Goal: Task Accomplishment & Management: Use online tool/utility

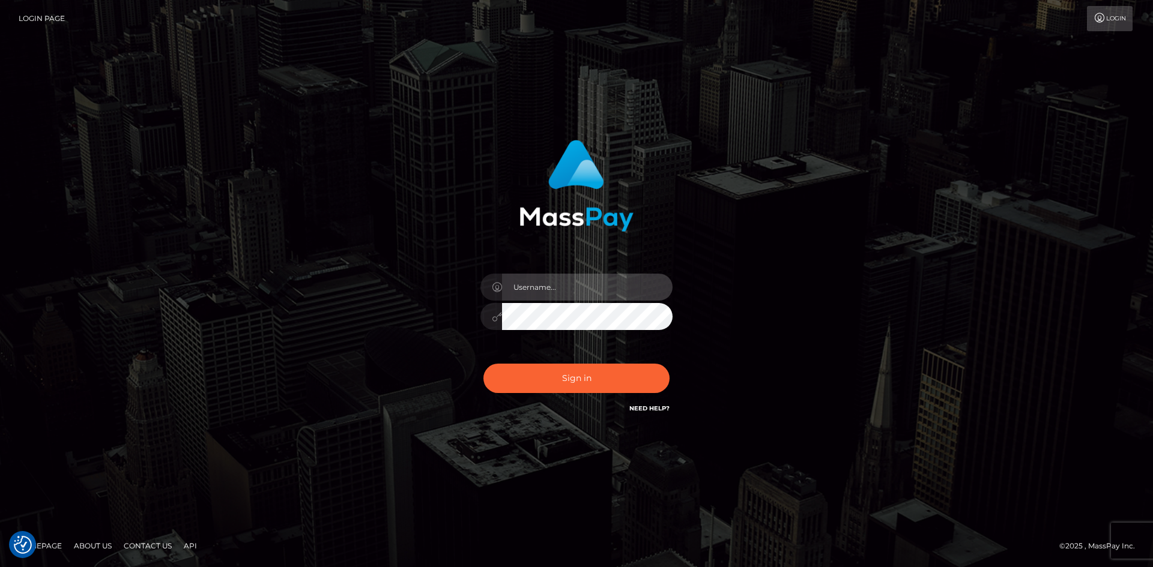
type input "alexstef"
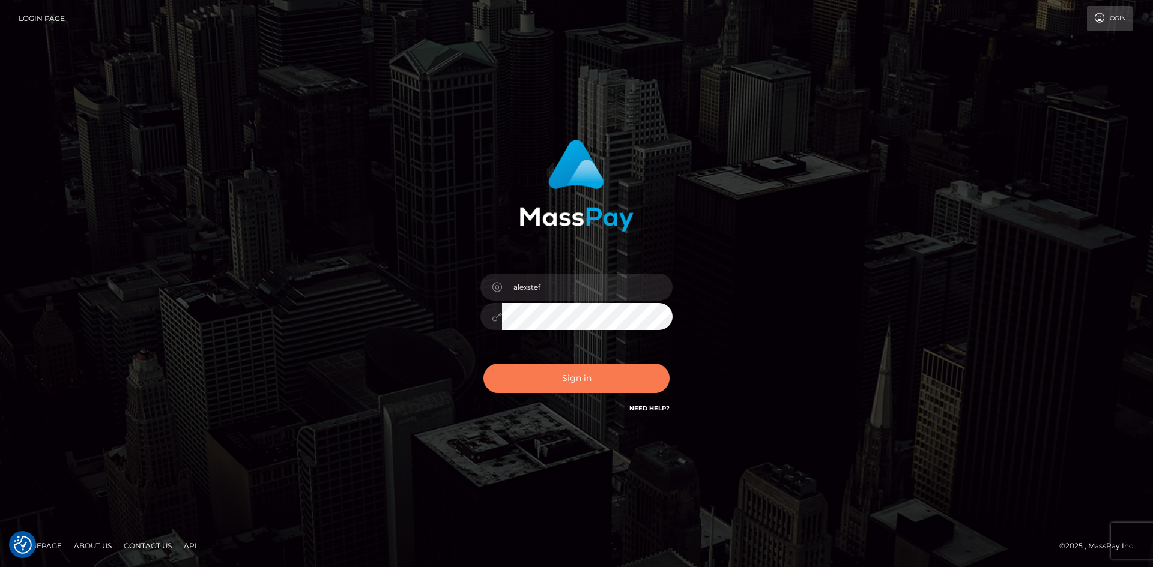
click at [573, 379] on button "Sign in" at bounding box center [576, 378] width 186 height 29
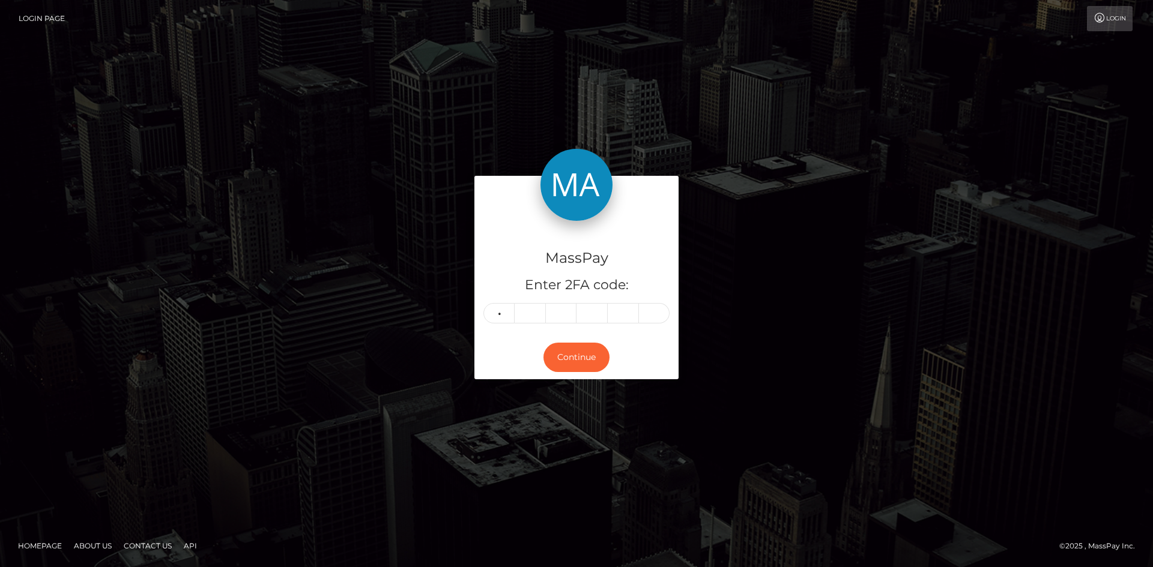
type input "8"
type input "9"
type input "2"
type input "1"
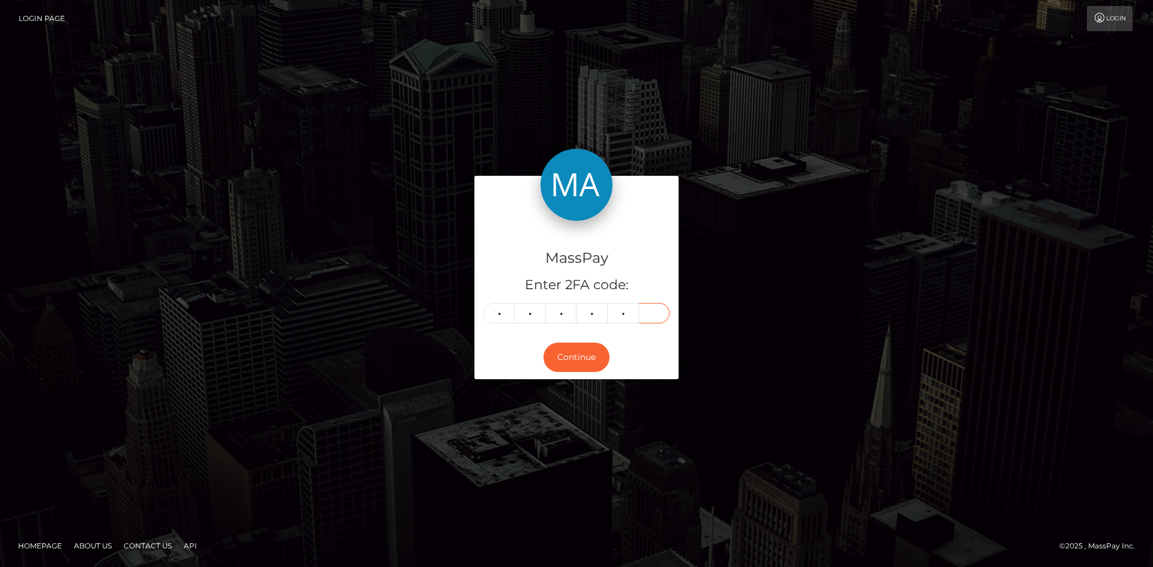
type input "7"
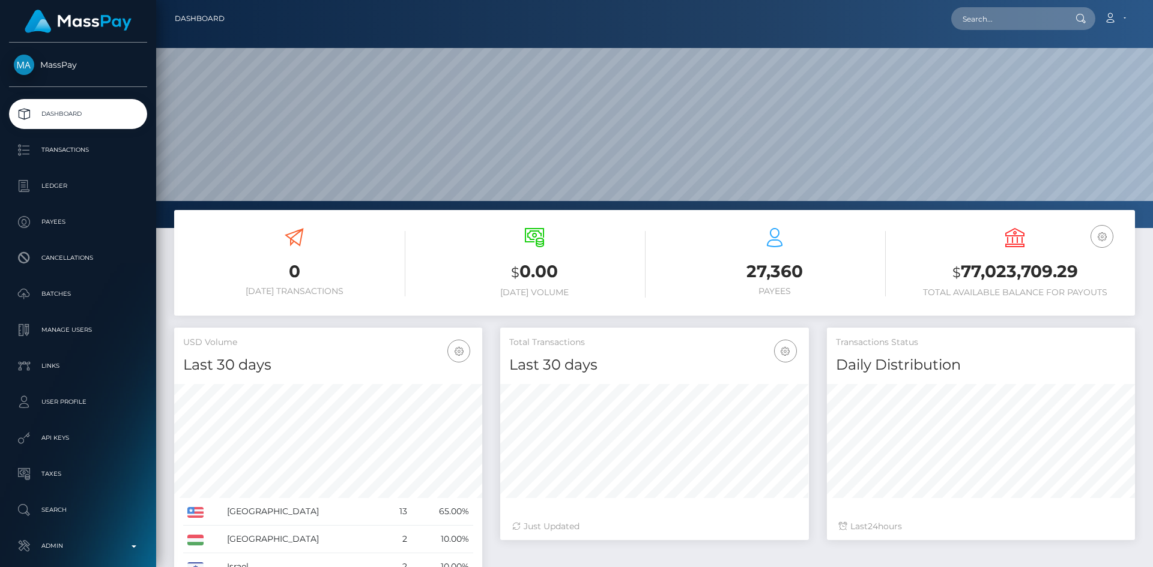
scroll to position [228, 996]
click at [1016, 19] on input "text" at bounding box center [1007, 18] width 113 height 23
paste input "124768"
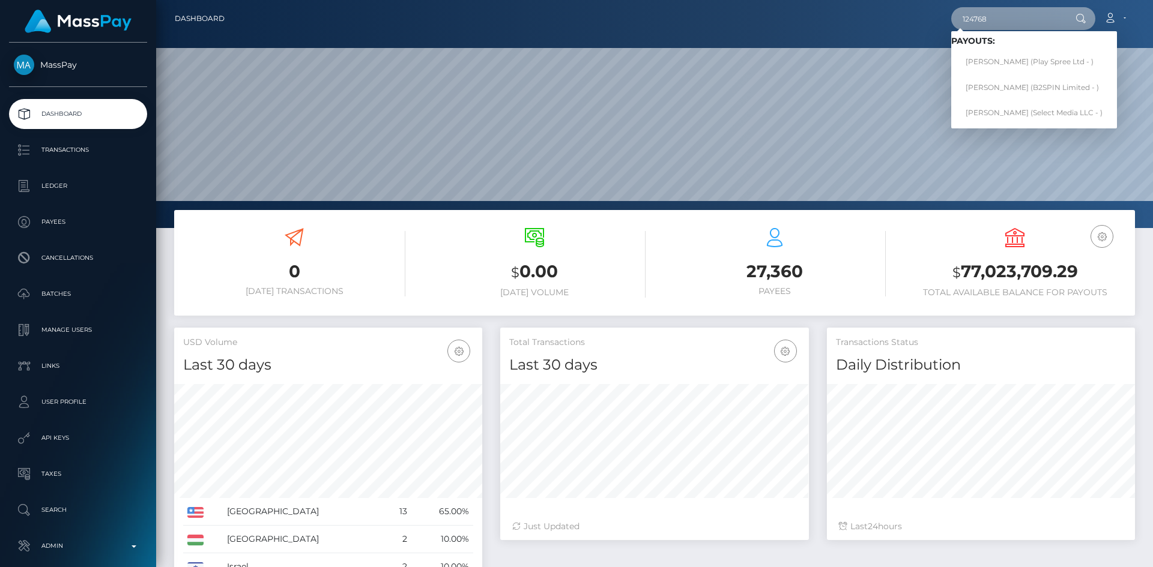
click at [993, 26] on input "124768" at bounding box center [1007, 18] width 113 height 23
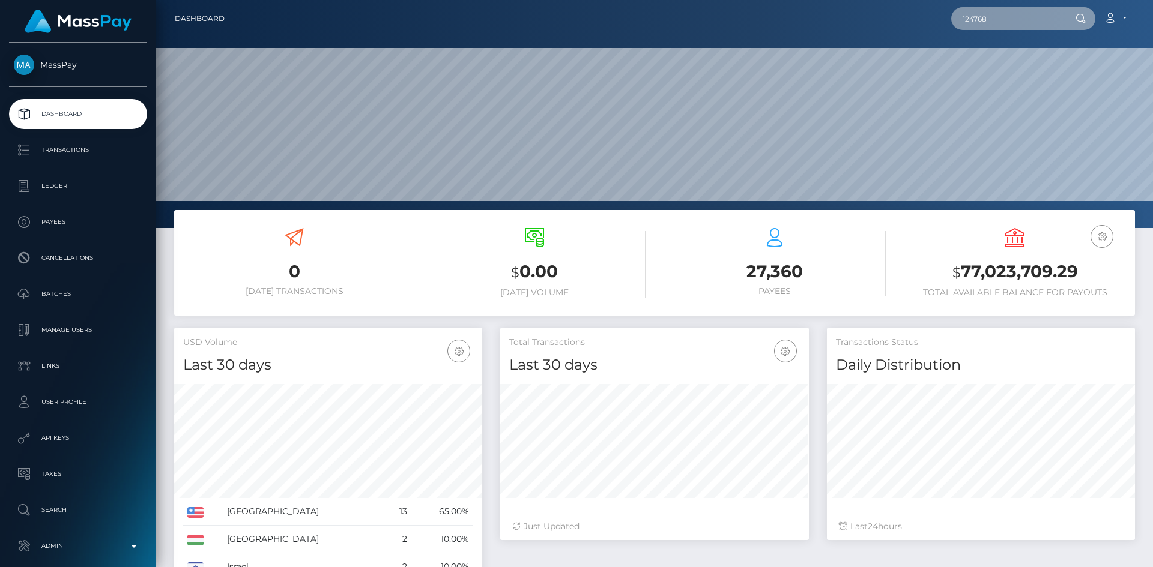
paste input "[EMAIL_ADDRESS][DOMAIN_NAME]"
type input "[EMAIL_ADDRESS][DOMAIN_NAME]"
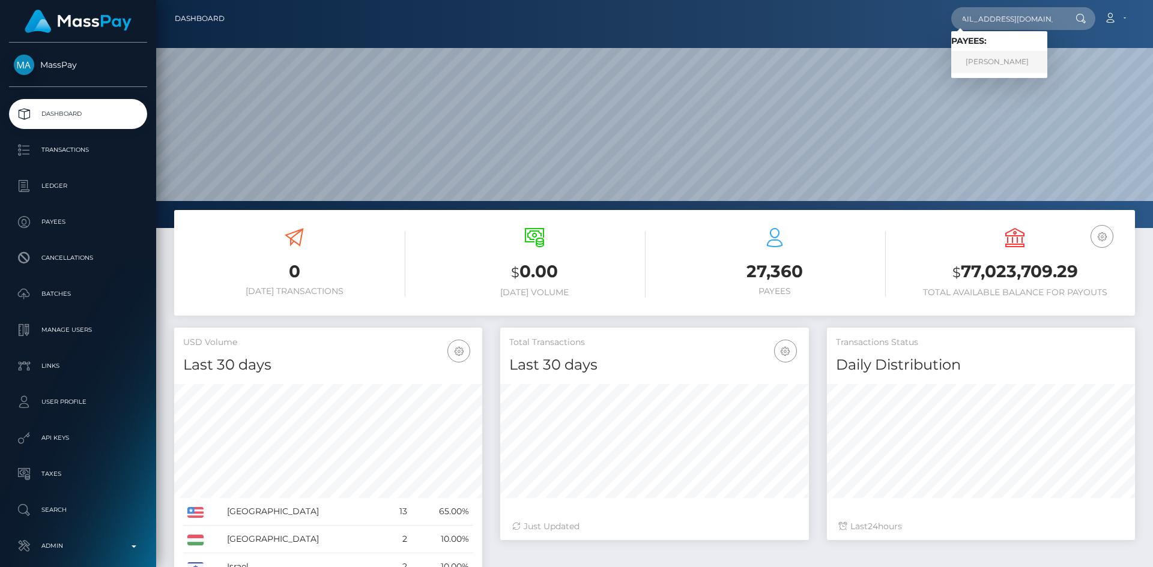
scroll to position [0, 0]
click at [997, 57] on link "Elizabete Desjatnikova" at bounding box center [999, 62] width 96 height 22
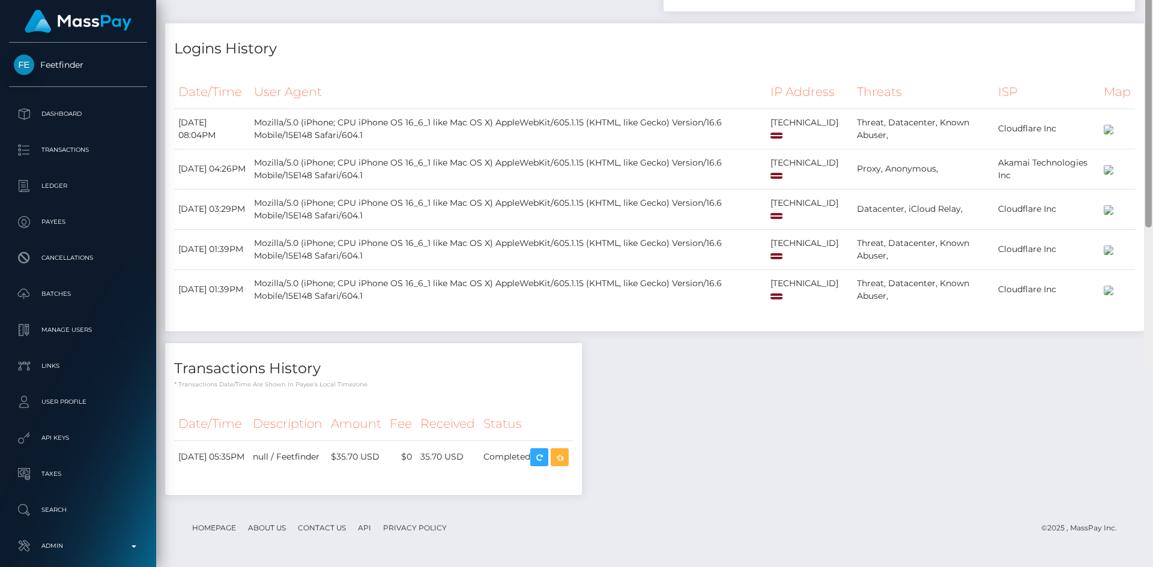
scroll to position [818, 0]
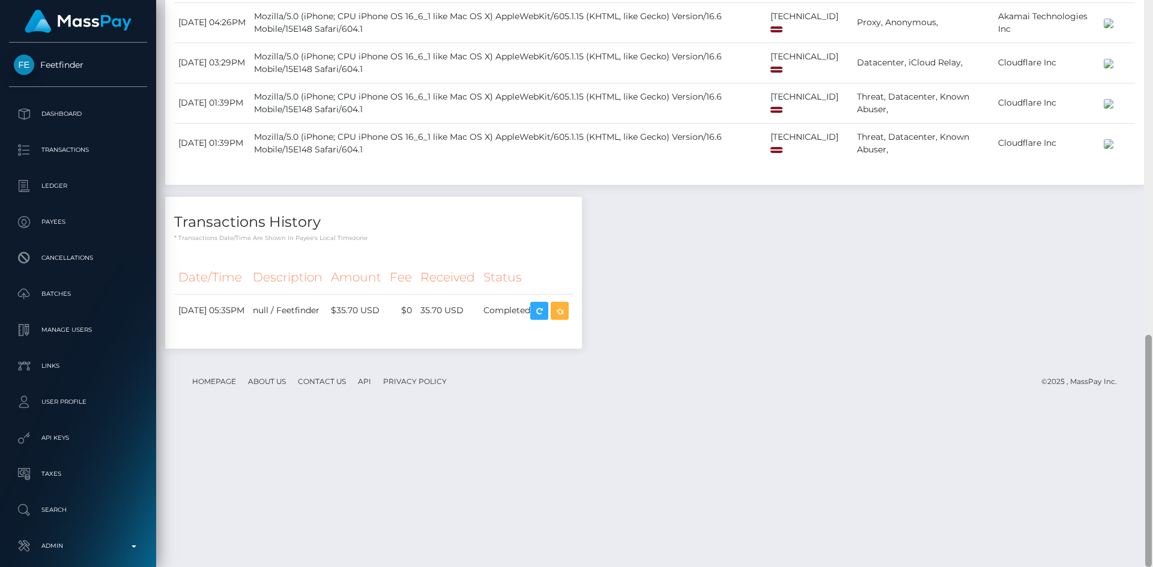
drag, startPoint x: 1147, startPoint y: 138, endPoint x: 1139, endPoint y: 552, distance: 414.3
click at [1139, 552] on div "Customer Profile Loading... Loading..." at bounding box center [654, 283] width 996 height 567
click at [573, 327] on td "Completed" at bounding box center [526, 310] width 94 height 33
click at [567, 319] on icon "button" at bounding box center [559, 311] width 14 height 15
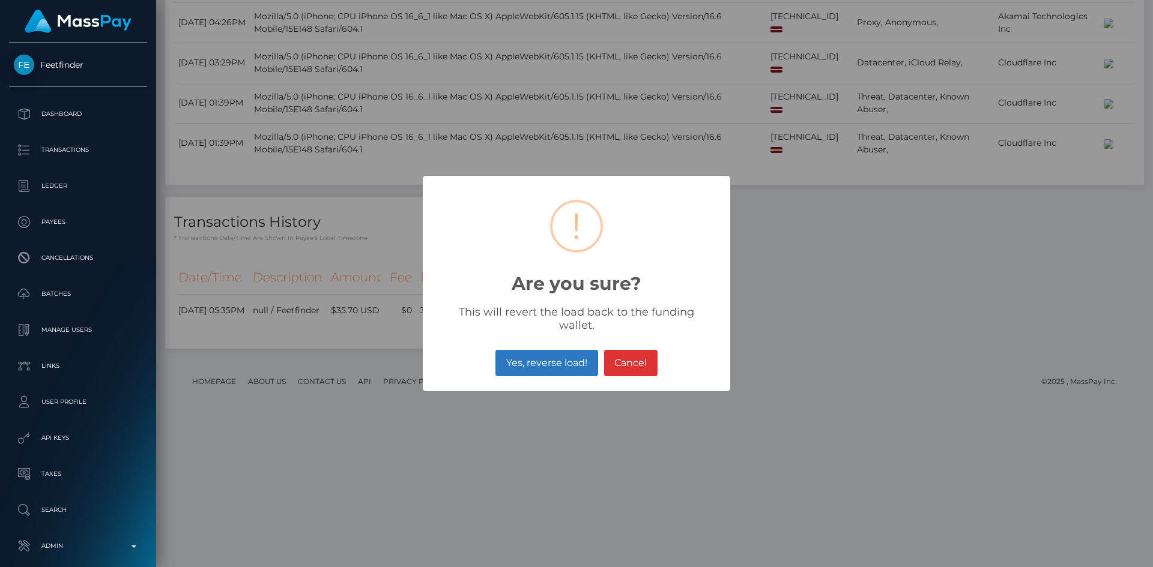
click at [549, 354] on button "Yes, reverse load!" at bounding box center [546, 363] width 102 height 26
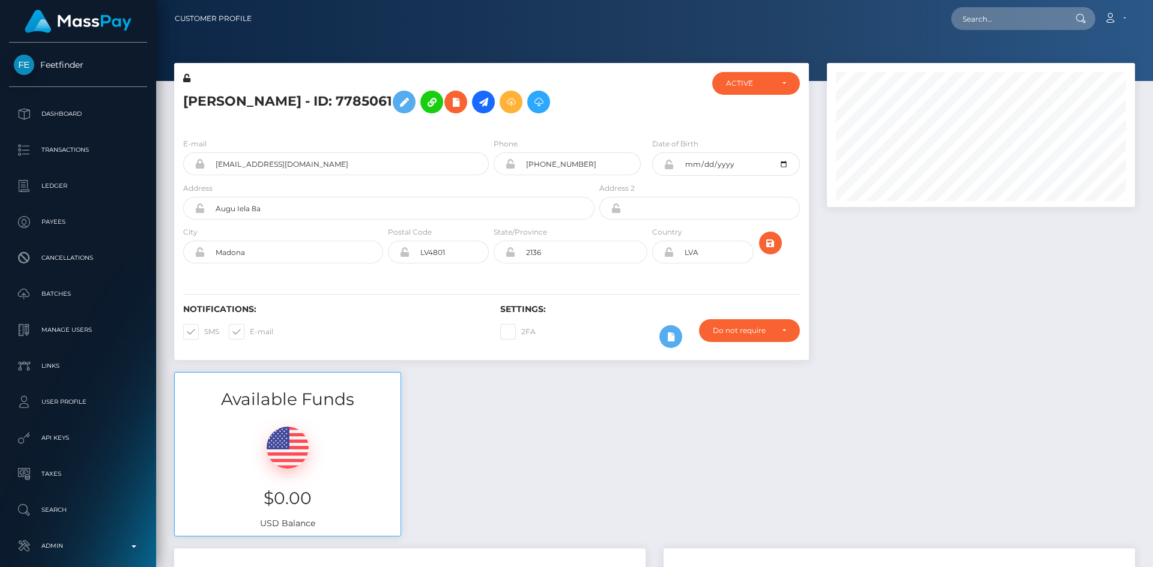
scroll to position [144, 309]
click at [1025, 16] on input "text" at bounding box center [1007, 18] width 113 height 23
paste input "poact_MBEoZB5IUbSv"
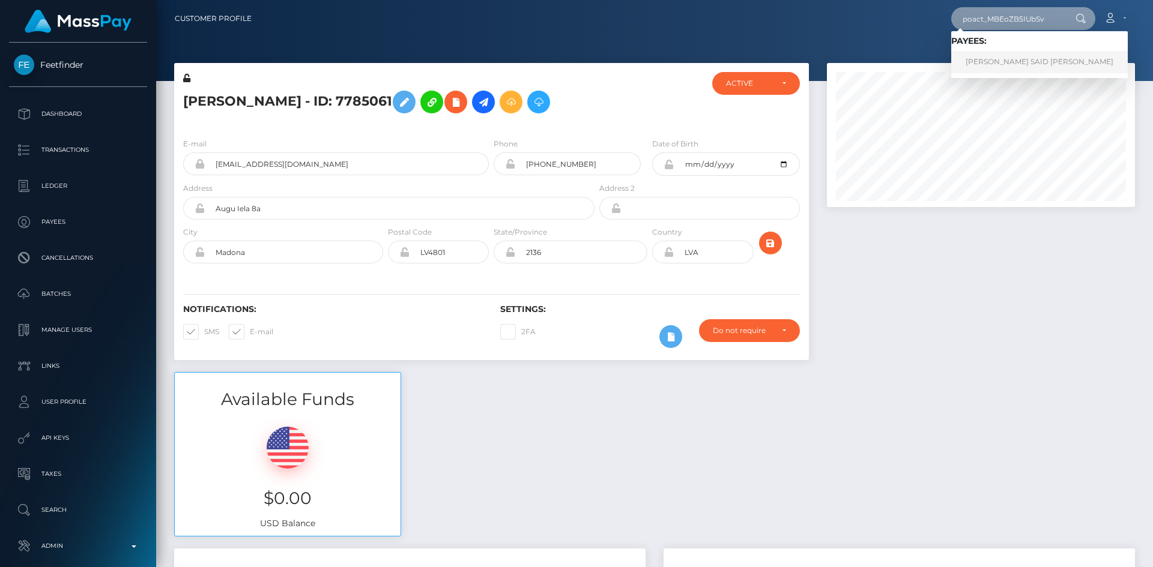
type input "poact_MBEoZB5IUbSv"
click at [972, 60] on link "ABDALLAH ASHRAF SAID HAMED HASSAN ELNEMAKY" at bounding box center [1039, 62] width 176 height 22
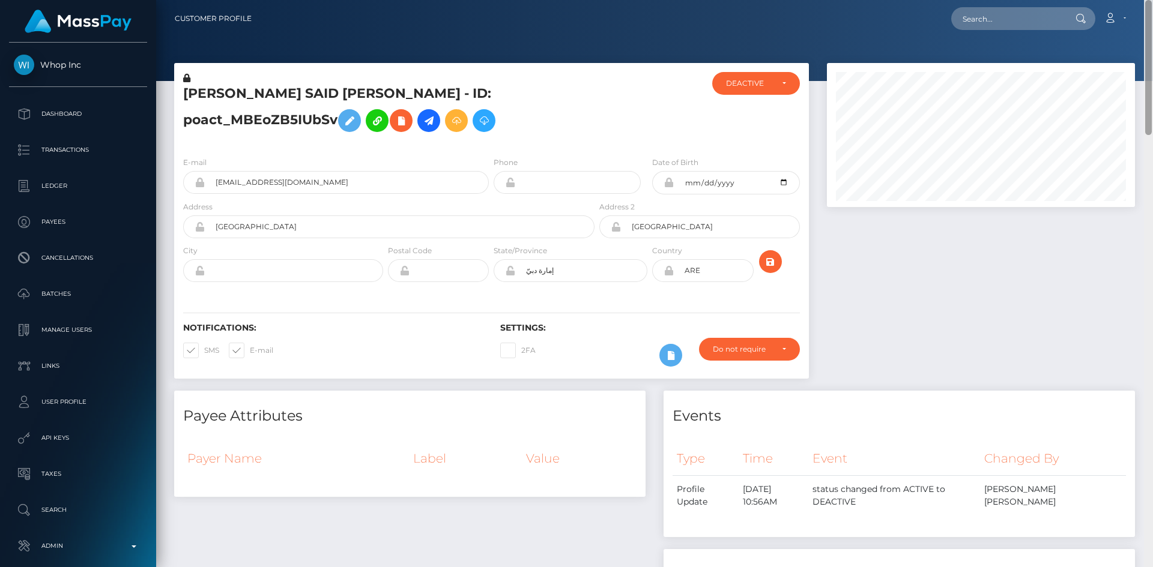
click at [1119, 47] on div "Customer Profile Loading... Loading..." at bounding box center [654, 283] width 996 height 567
click at [408, 124] on icon at bounding box center [401, 120] width 14 height 15
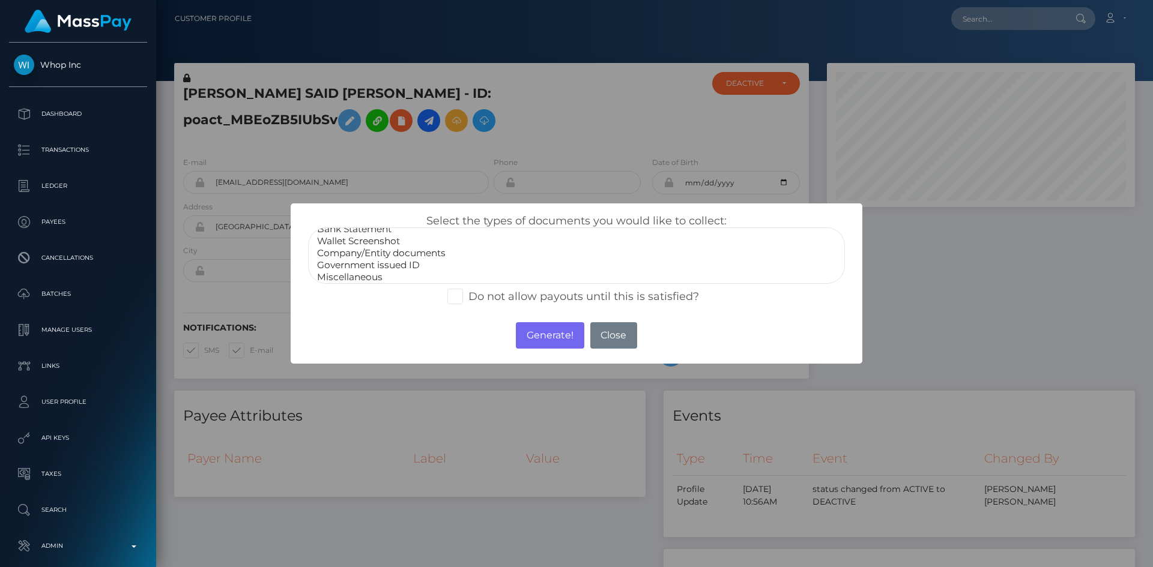
scroll to position [24, 0]
select select "Miscellaneous"
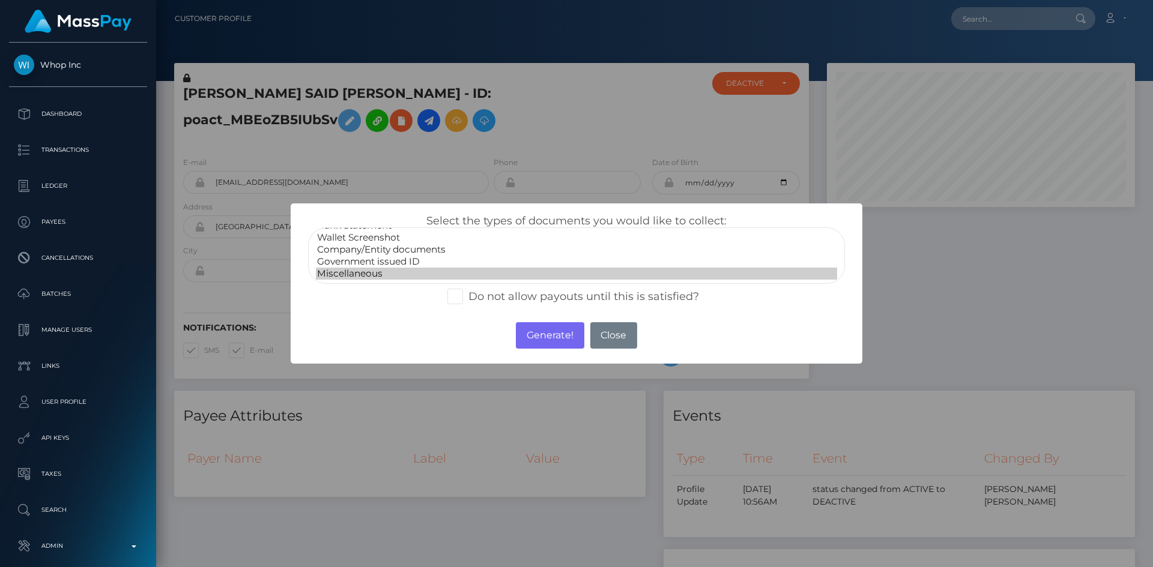
click at [388, 271] on option "Miscellaneous" at bounding box center [576, 274] width 521 height 12
click at [558, 336] on button "Generate!" at bounding box center [550, 335] width 68 height 26
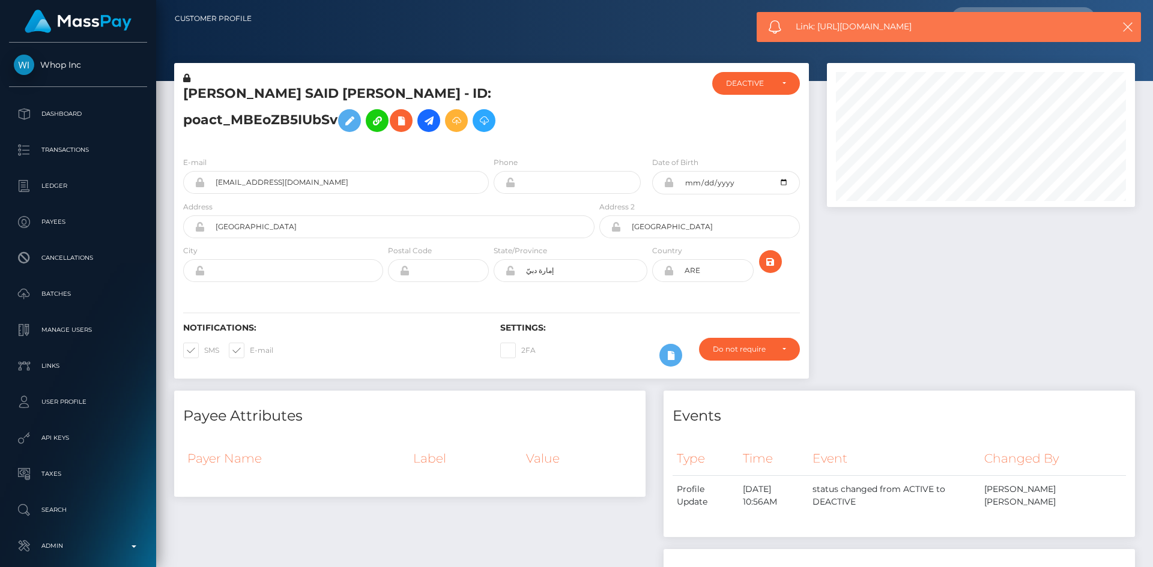
click at [836, 25] on span "Link: https://l.maspay.io/shqE9" at bounding box center [943, 26] width 297 height 13
copy span "Link: https://l.maspay.io/shqE9"
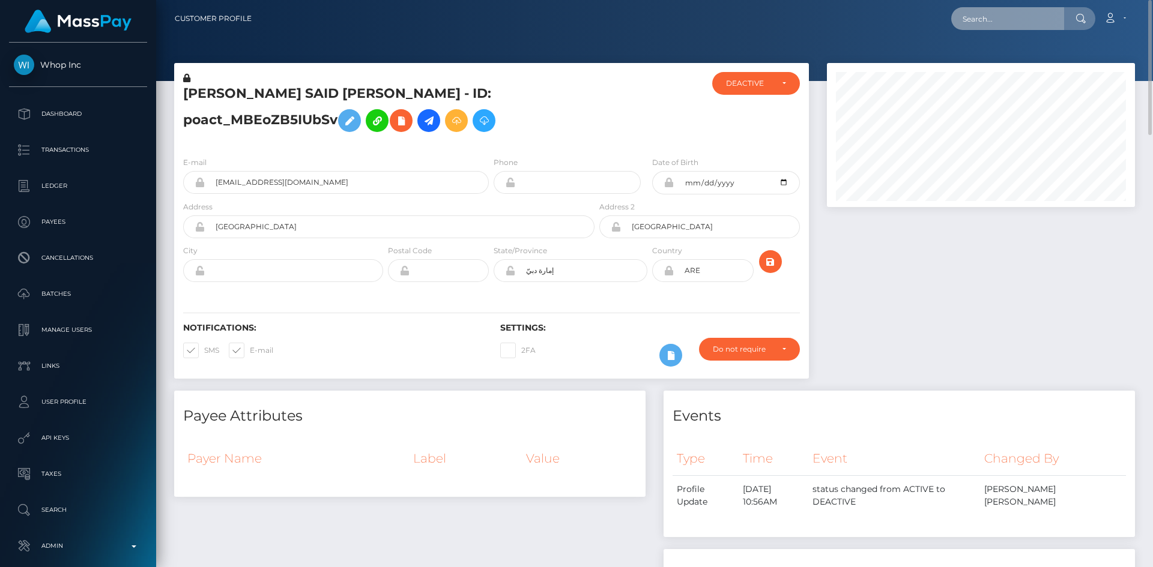
drag, startPoint x: 1005, startPoint y: 17, endPoint x: 972, endPoint y: 30, distance: 35.9
click at [1005, 17] on input "text" at bounding box center [1007, 18] width 113 height 23
paste input "poact_y2FWKCpOBANm"
type input "poact_y2FWKCpOBANm"
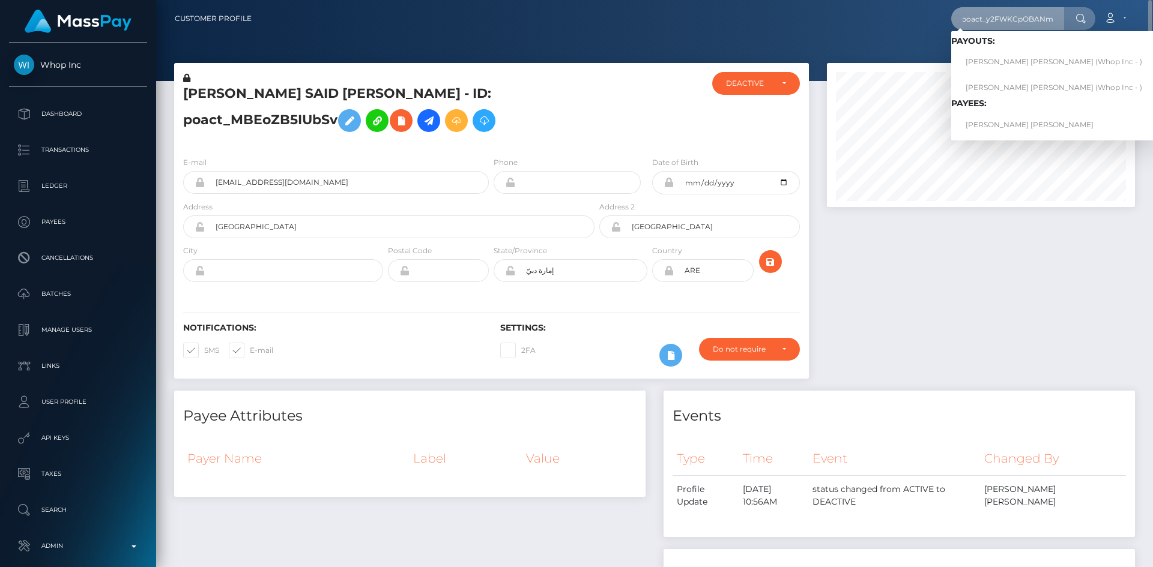
scroll to position [0, 0]
click at [1020, 122] on link "JOEL ANTONIO PAULINO CASTILLO" at bounding box center [1053, 124] width 205 height 22
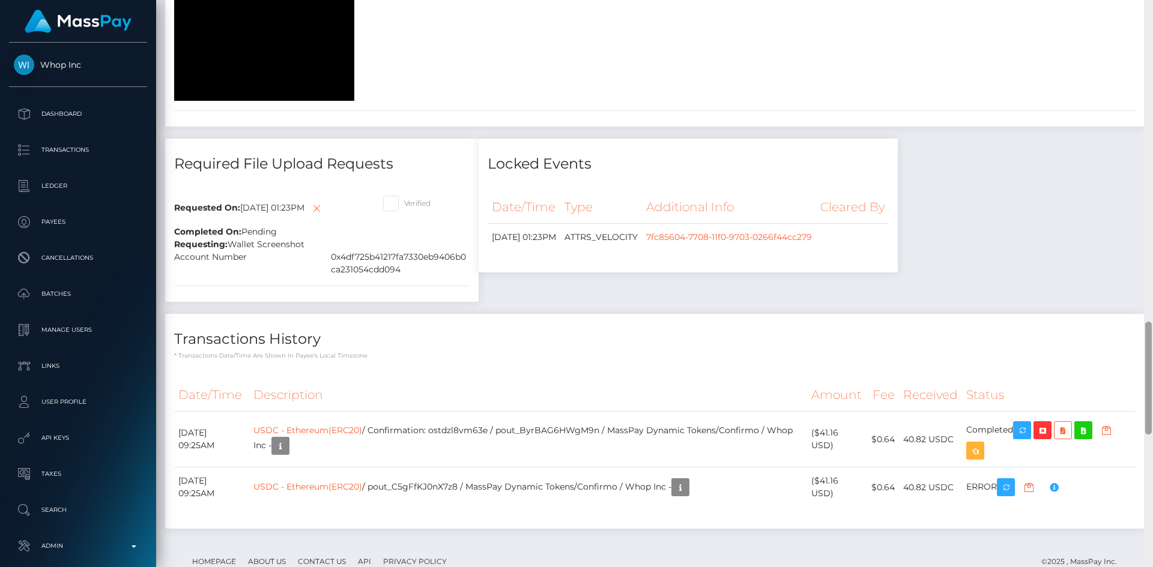
scroll to position [144, 309]
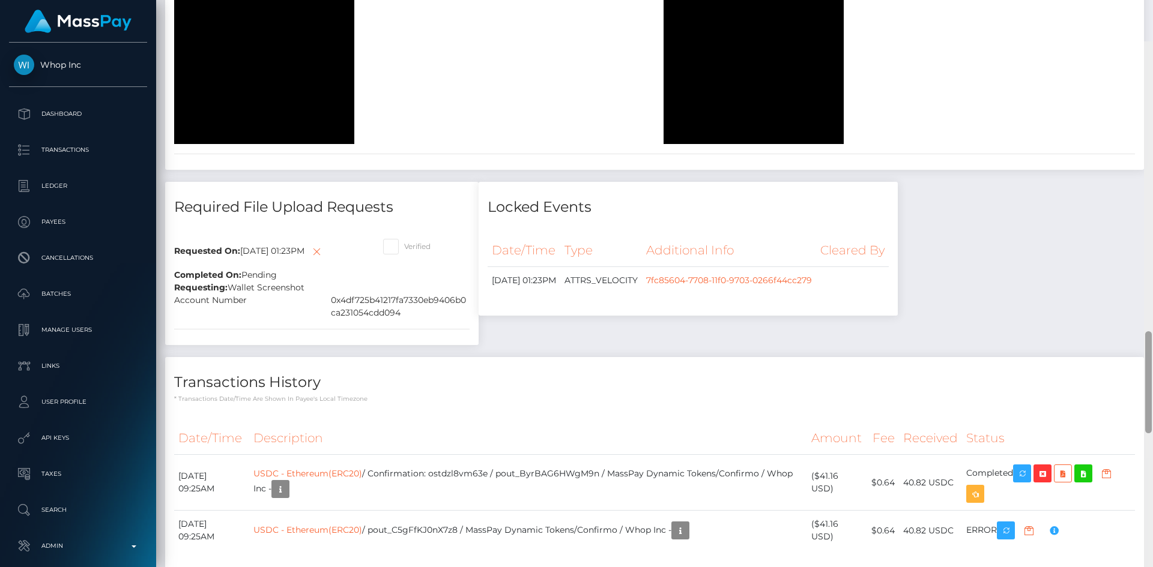
click at [1124, 567] on html "Whop Inc Dashboard Transactions Ledger Payees Cancellations Links" at bounding box center [576, 283] width 1153 height 567
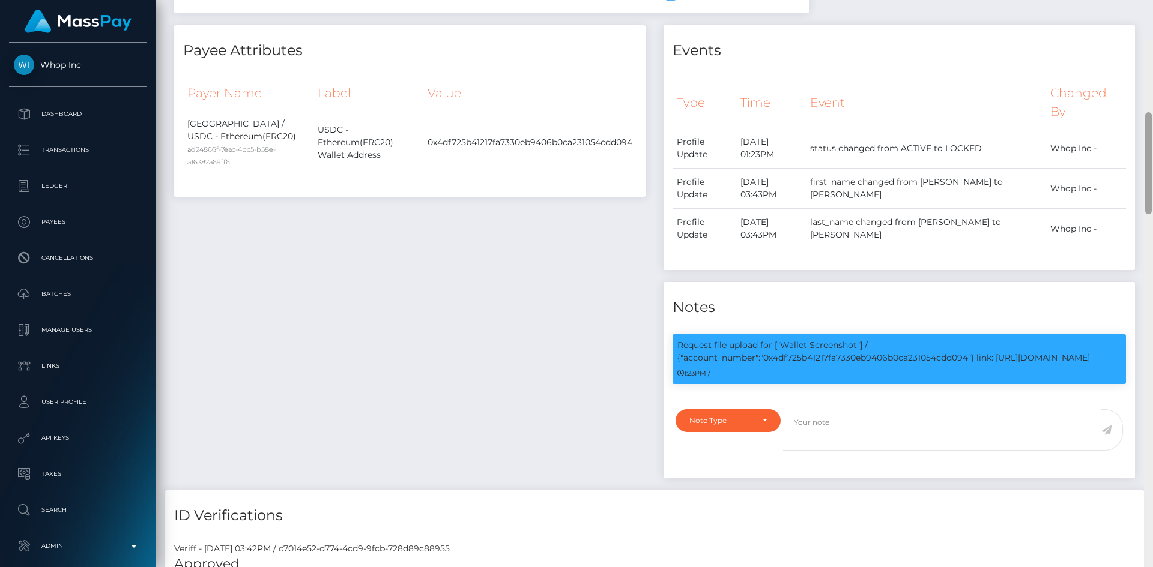
scroll to position [438, 0]
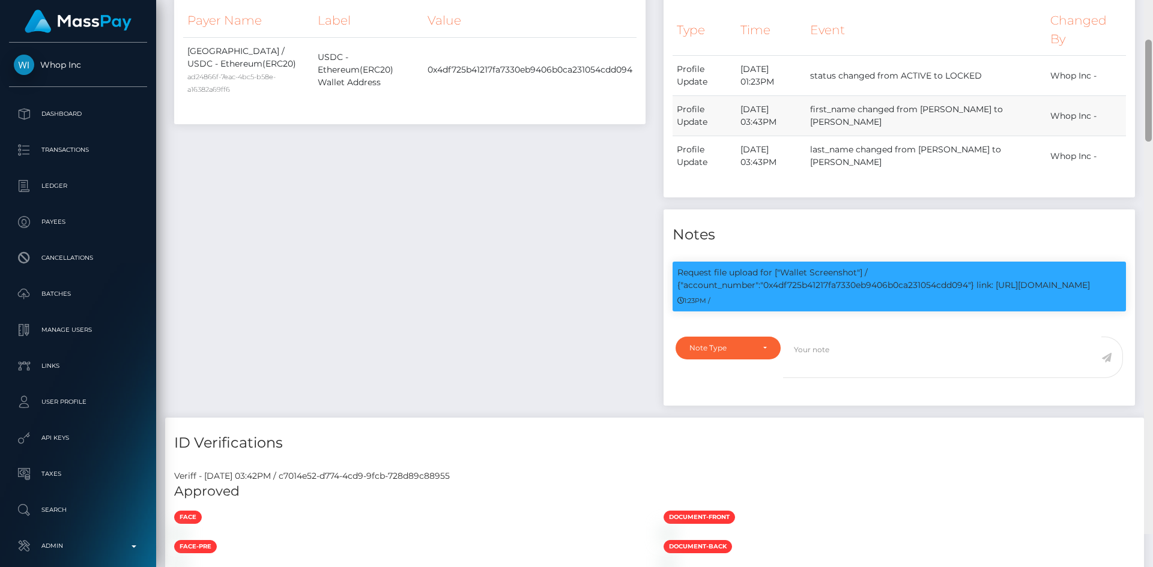
drag, startPoint x: 1147, startPoint y: 301, endPoint x: 1115, endPoint y: 119, distance: 184.2
click at [1143, 100] on div "Customer Profile Loading... Loading..." at bounding box center [654, 283] width 996 height 567
click at [768, 292] on div "Request file upload for ["Wallet Screenshot"] / {"account_number":"0x4df725b412…" at bounding box center [898, 287] width 453 height 50
drag, startPoint x: 782, startPoint y: 274, endPoint x: 1106, endPoint y: 285, distance: 323.7
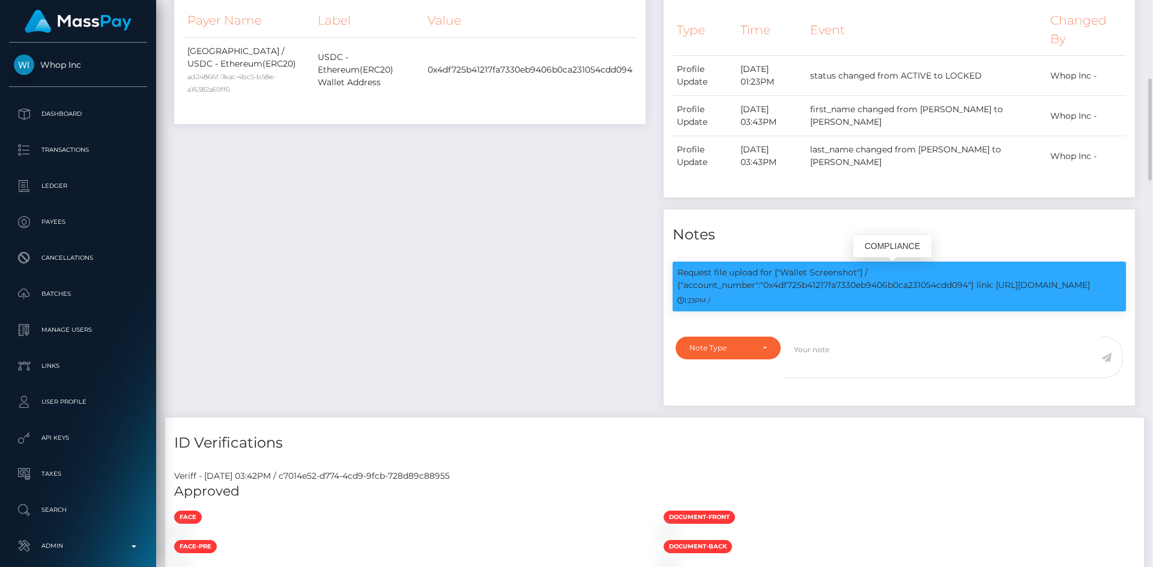
click at [1106, 285] on p "Request file upload for ["Wallet Screenshot"] / {"account_number":"0x4df725b412…" at bounding box center [899, 279] width 444 height 25
copy p "Wallet Screenshot"] / {"account_number":"0x4df725b41217fa7330eb9406b0ca231054cd…"
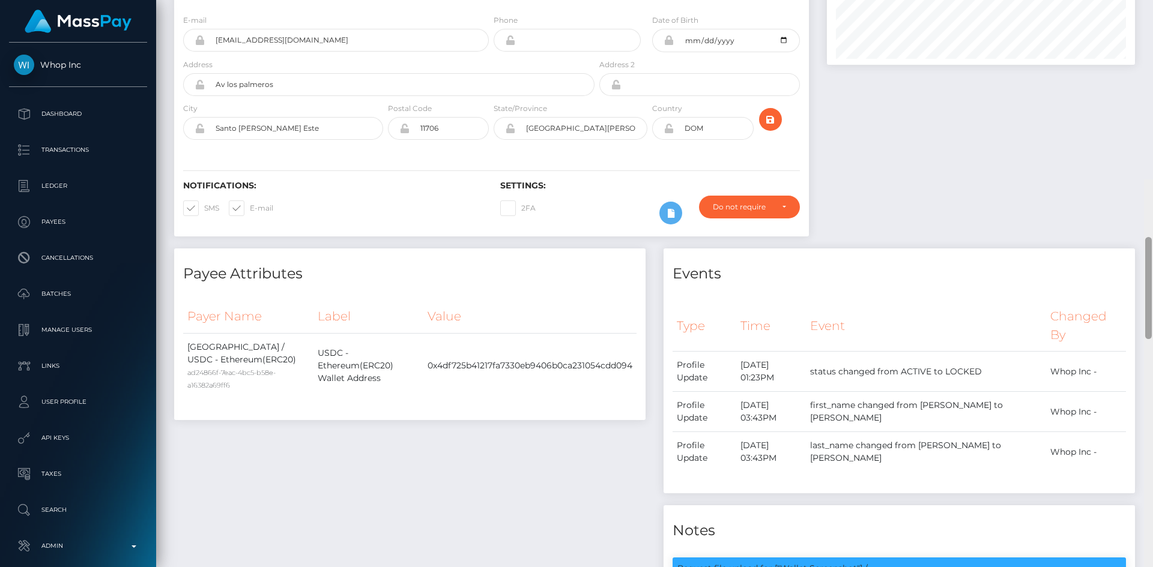
scroll to position [0, 0]
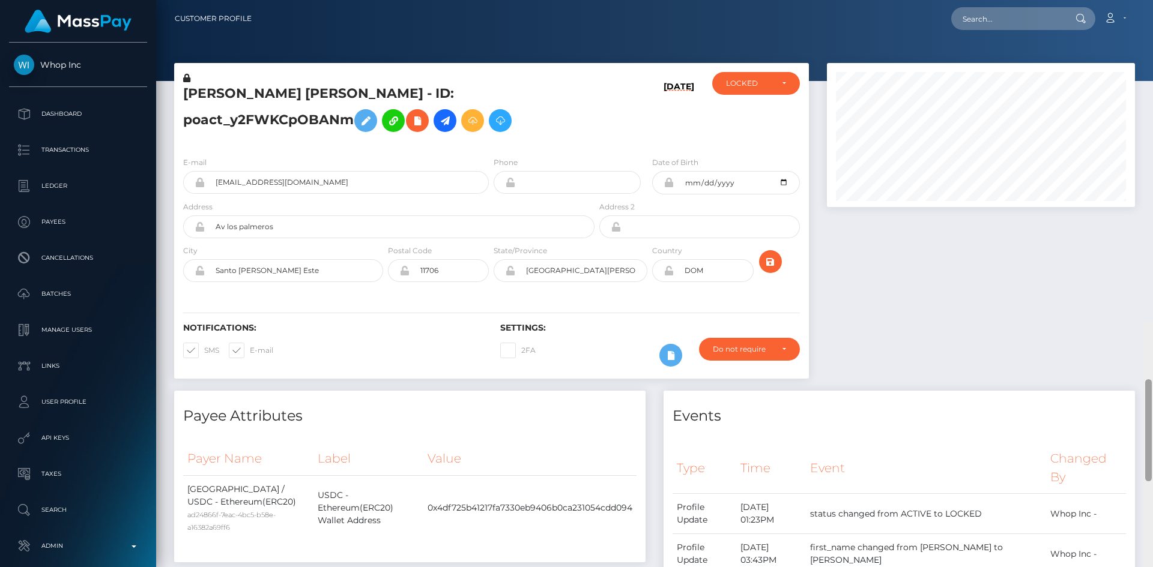
drag, startPoint x: 1150, startPoint y: 143, endPoint x: 1148, endPoint y: 49, distance: 94.3
click at [1149, 379] on div at bounding box center [1148, 430] width 7 height 102
click at [1032, 13] on input "text" at bounding box center [1007, 18] width 113 height 23
paste input "poact_ET5sFd7x6Taq"
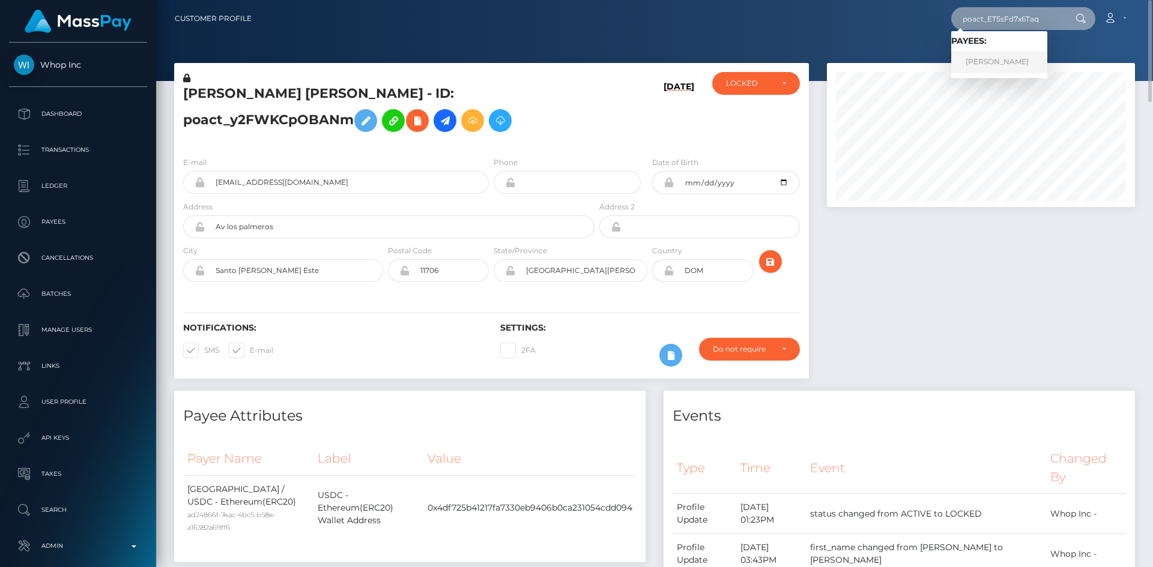
type input "poact_ET5sFd7x6Taq"
click at [1007, 63] on link "Jonne Koskinen" at bounding box center [999, 62] width 96 height 22
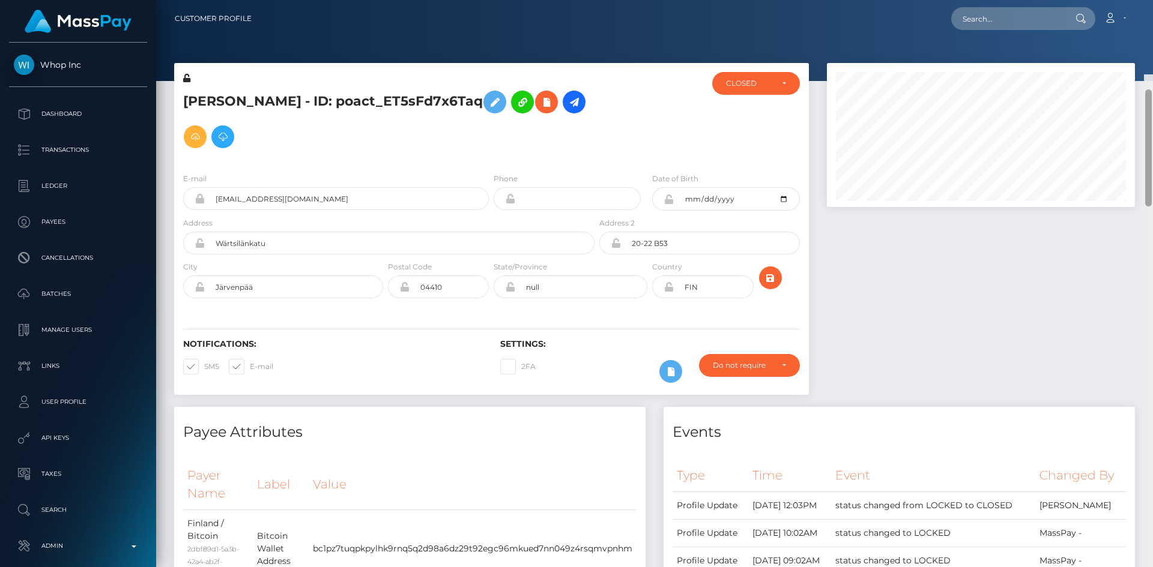
drag, startPoint x: 1148, startPoint y: 76, endPoint x: 1132, endPoint y: -13, distance: 90.3
click at [1132, 0] on html "Whop Inc Dashboard Transactions Ledger Payees Cancellations Links" at bounding box center [576, 283] width 1153 height 567
drag, startPoint x: 1000, startPoint y: 26, endPoint x: 992, endPoint y: 29, distance: 9.1
click at [1000, 26] on input "text" at bounding box center [1007, 18] width 113 height 23
paste input "poact_AmlQygnTNttV"
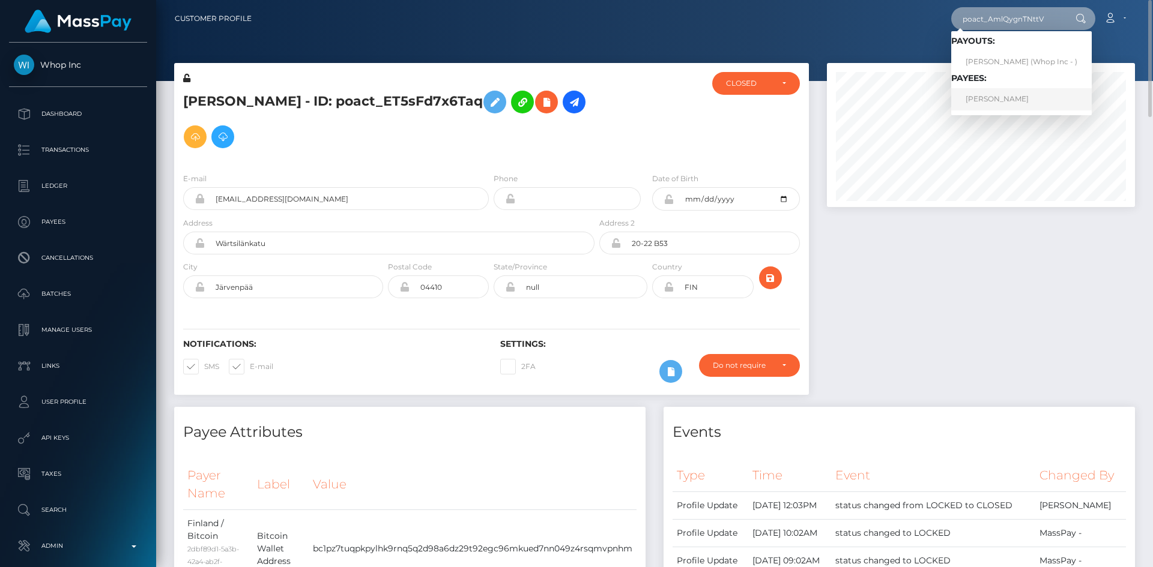
type input "poact_AmlQygnTNttV"
click at [998, 98] on link "IMANE HADDOUTI" at bounding box center [1021, 99] width 140 height 22
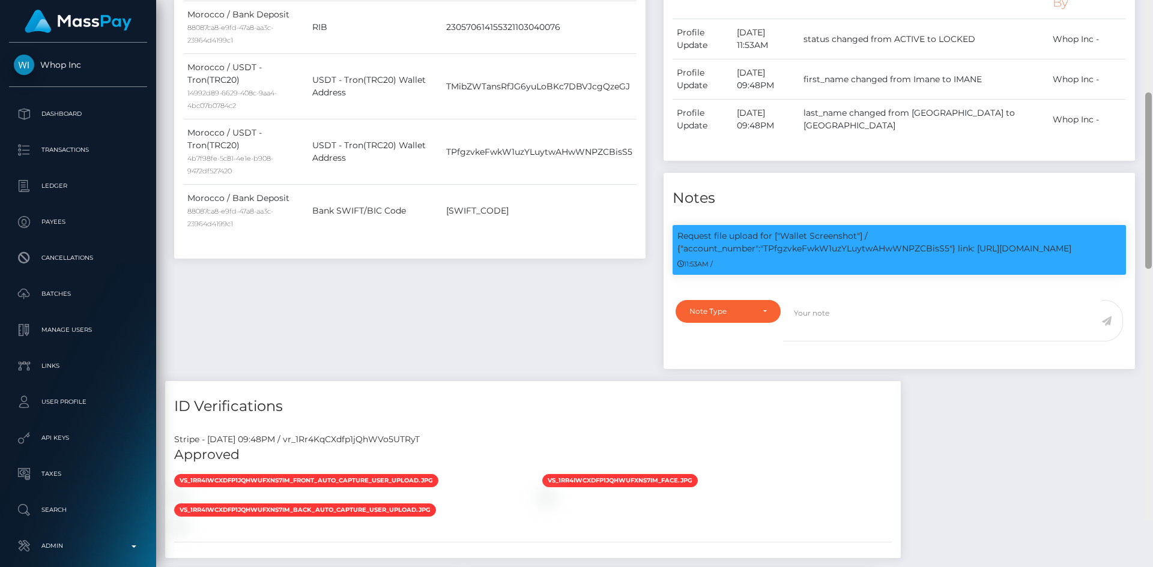
scroll to position [522, 0]
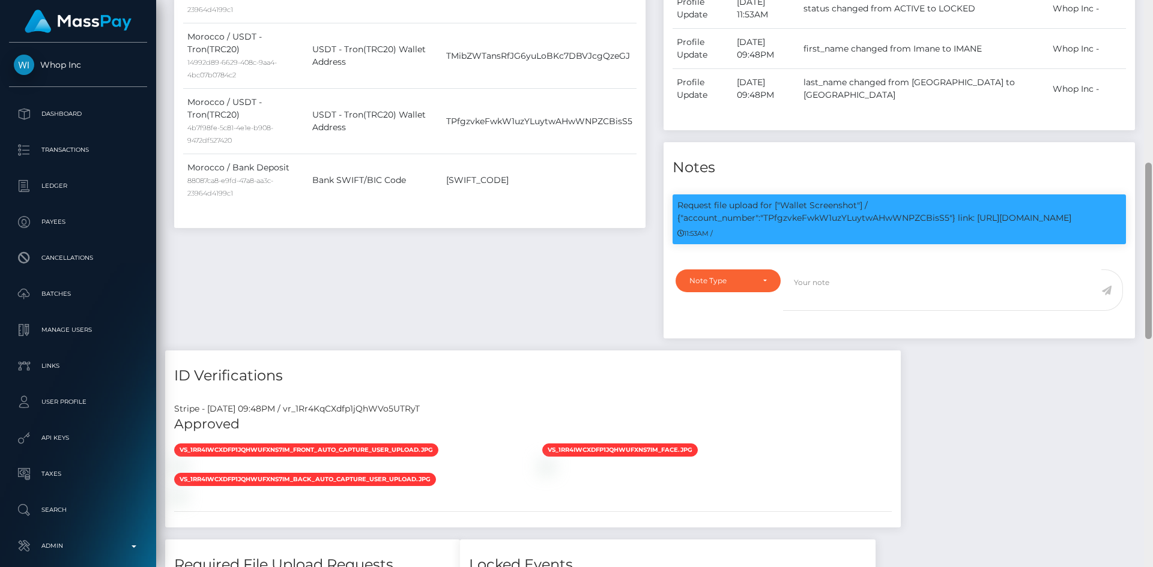
drag, startPoint x: 1150, startPoint y: 95, endPoint x: 1144, endPoint y: 232, distance: 137.0
click at [1144, 232] on div at bounding box center [1148, 283] width 9 height 567
drag, startPoint x: 782, startPoint y: 203, endPoint x: 1091, endPoint y: 215, distance: 308.8
click at [1090, 215] on p "Request file upload for ["Wallet Screenshot"] / {"account_number":"TPfgzvkeFwkW…" at bounding box center [899, 211] width 444 height 25
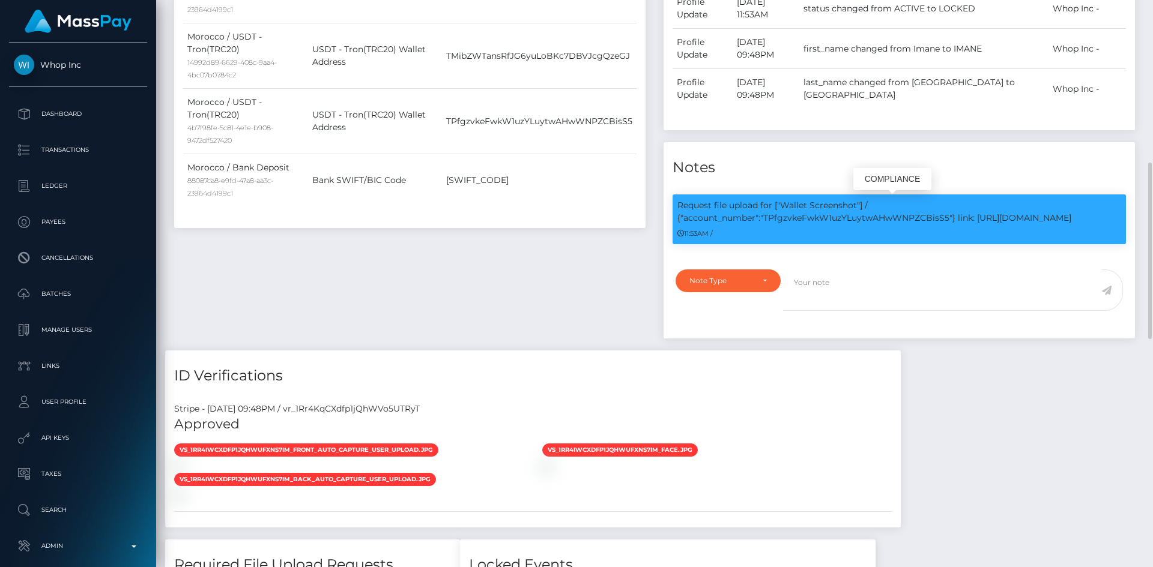
copy p "Wallet Screenshot"] / {"account_number":"TPfgzvkeFwkW1uzYLuytwAHwWNPZCBisS5"} l…"
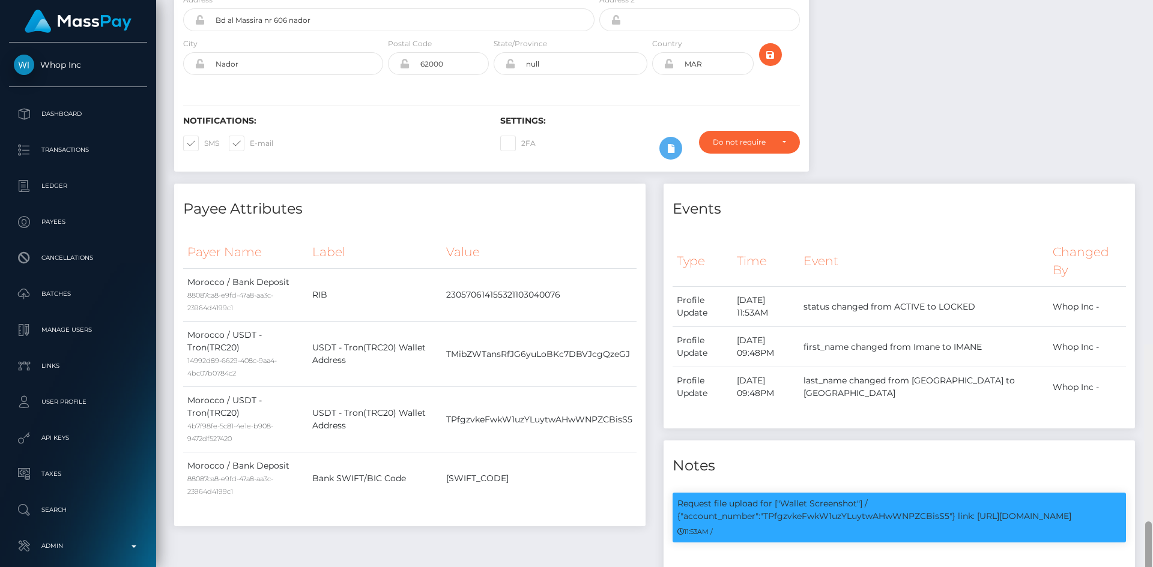
scroll to position [37, 0]
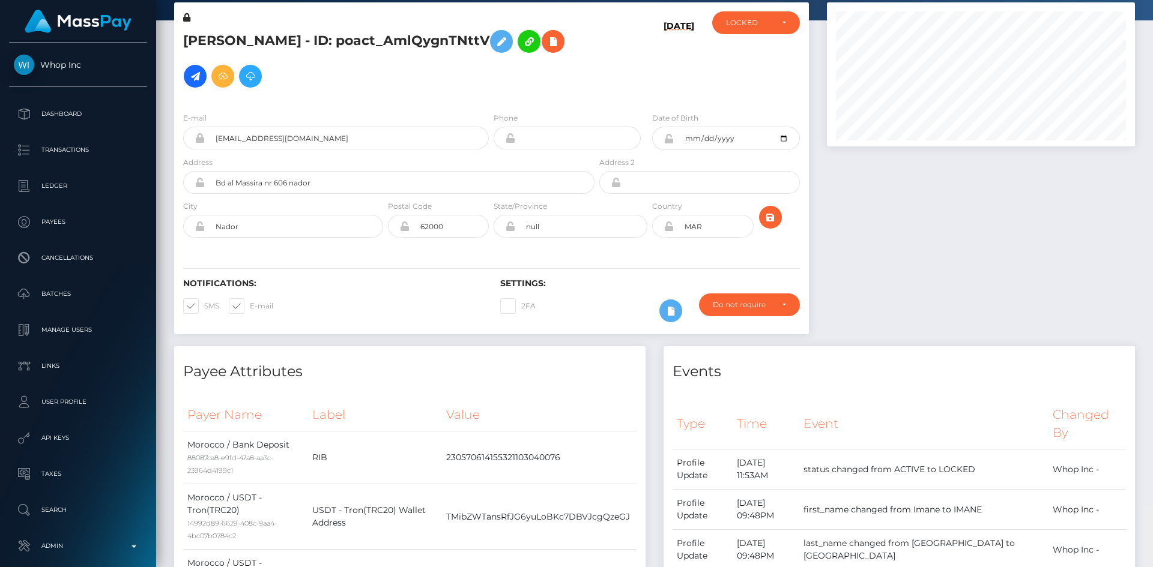
drag, startPoint x: 1148, startPoint y: 178, endPoint x: 1135, endPoint y: 4, distance: 175.1
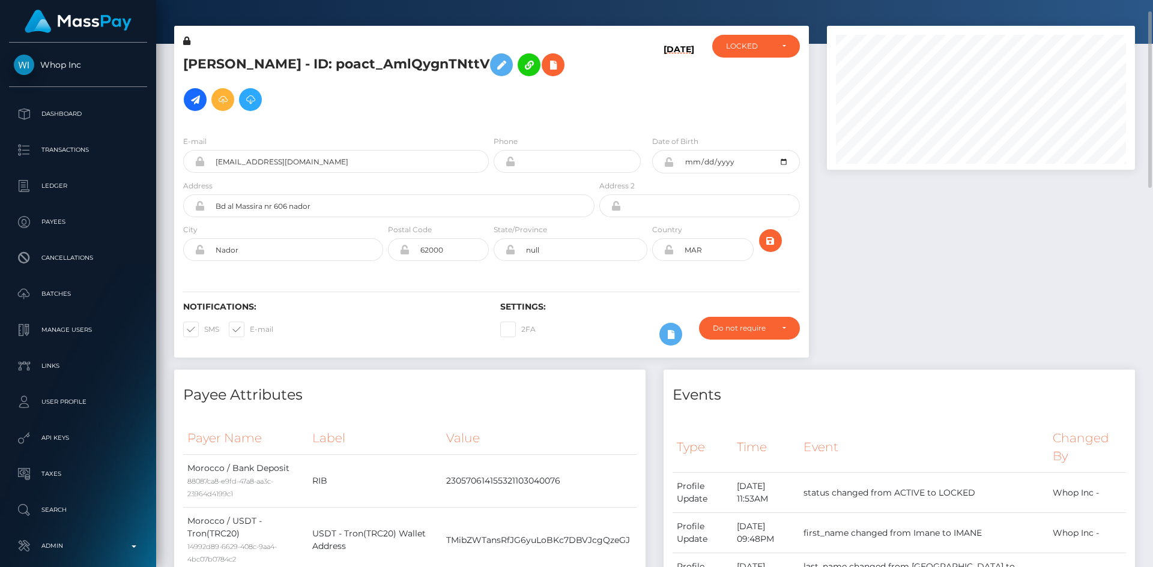
scroll to position [0, 0]
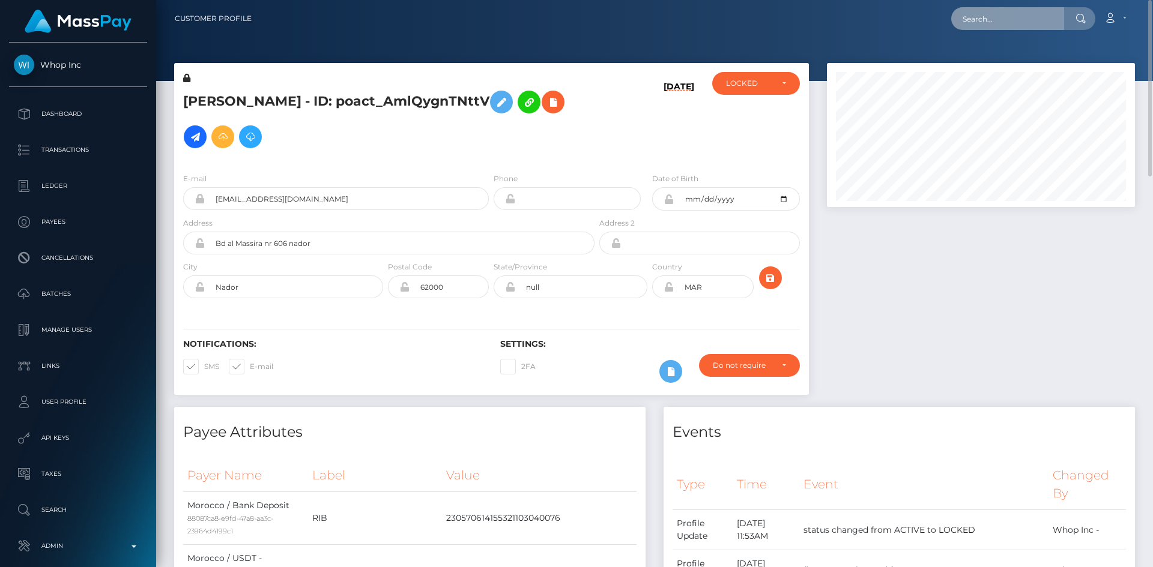
click at [1030, 17] on input "text" at bounding box center [1007, 18] width 113 height 23
paste input "pout_U4G4z3mHanWop"
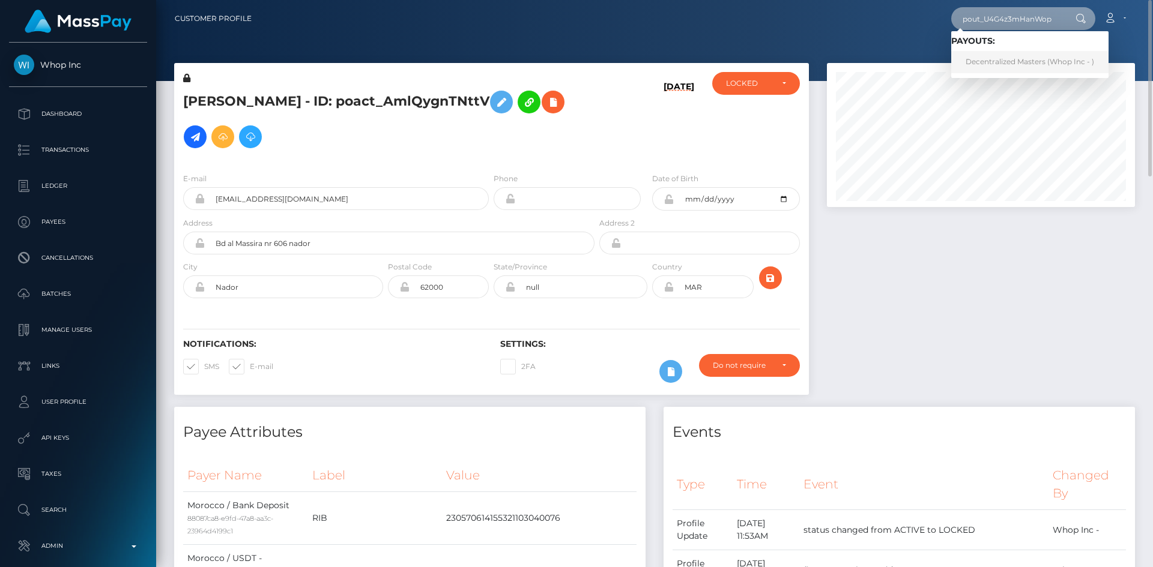
type input "pout_U4G4z3mHanWop"
drag, startPoint x: 989, startPoint y: 64, endPoint x: 917, endPoint y: 65, distance: 71.4
click at [989, 64] on link "Decentralized Masters (Whop Inc - )" at bounding box center [1029, 62] width 157 height 22
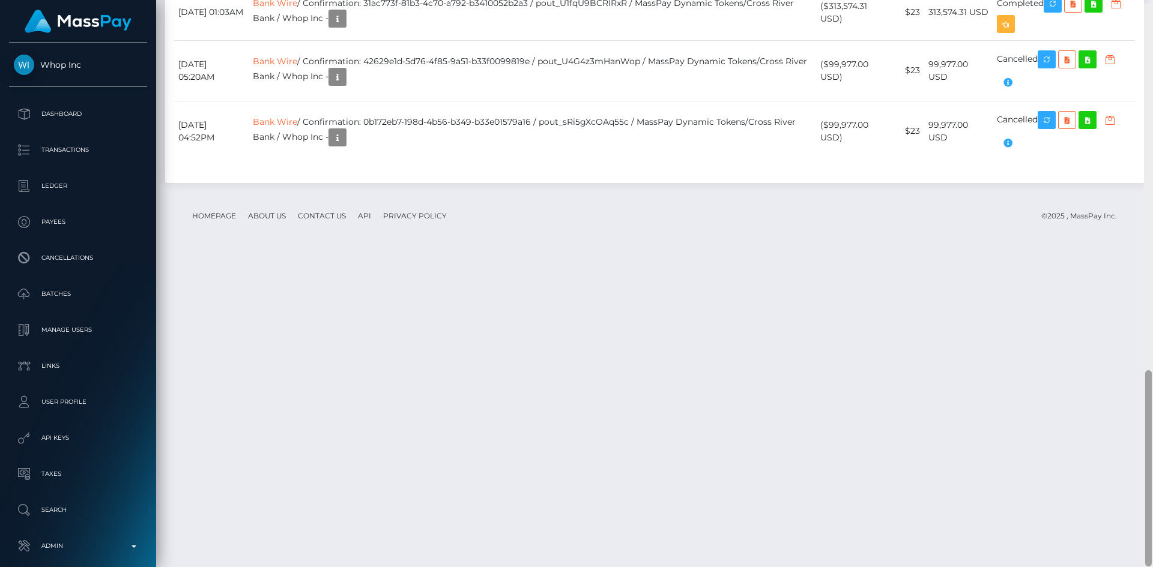
scroll to position [1072, 0]
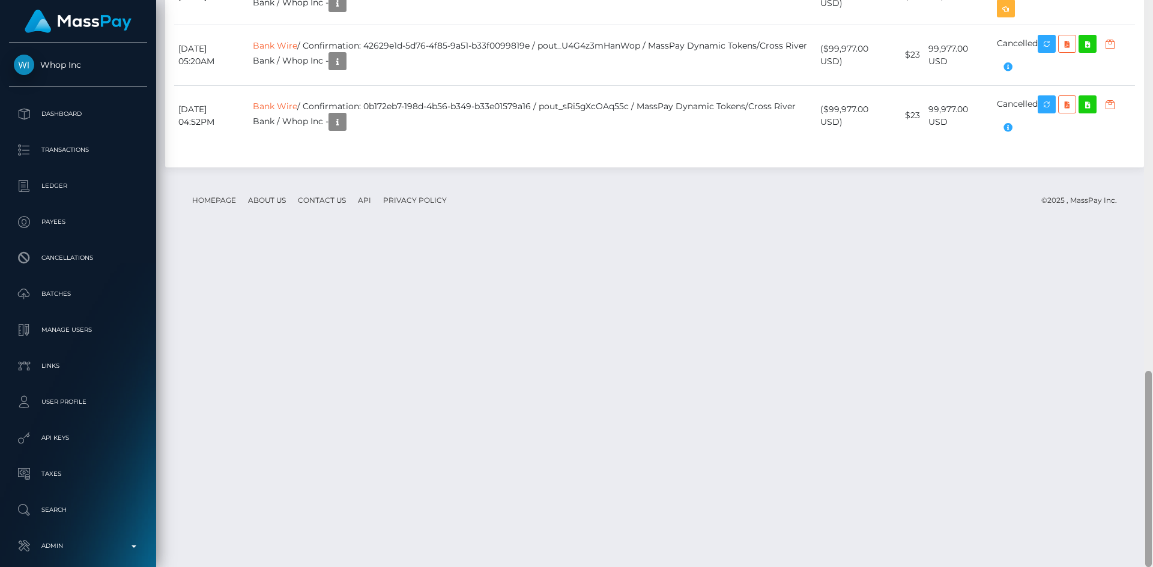
drag, startPoint x: 1149, startPoint y: 158, endPoint x: 1127, endPoint y: 580, distance: 422.6
click at [1127, 567] on html "Whop Inc Dashboard Transactions Ledger Payees Cancellations Links" at bounding box center [576, 283] width 1153 height 567
click at [297, 51] on link "Bank Wire" at bounding box center [275, 45] width 44 height 11
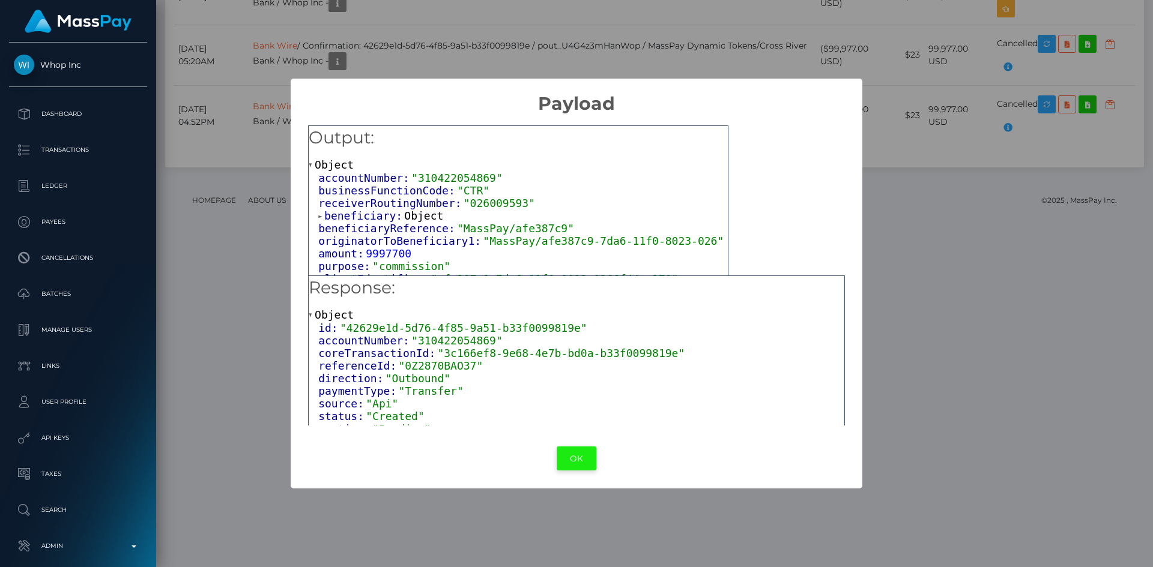
click at [568, 453] on button "OK" at bounding box center [576, 459] width 40 height 25
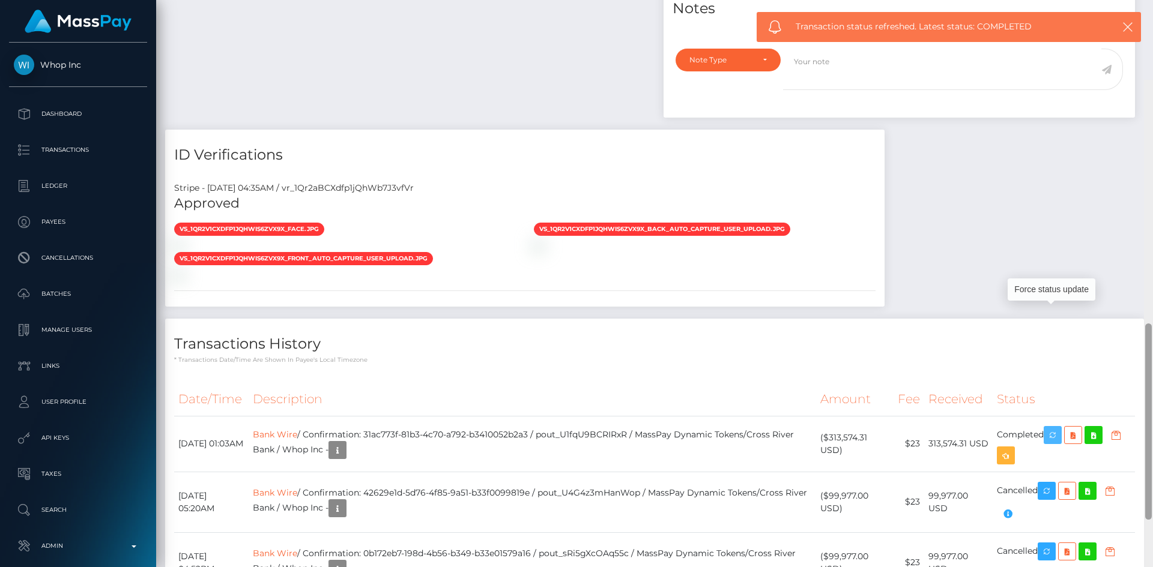
scroll to position [610, 0]
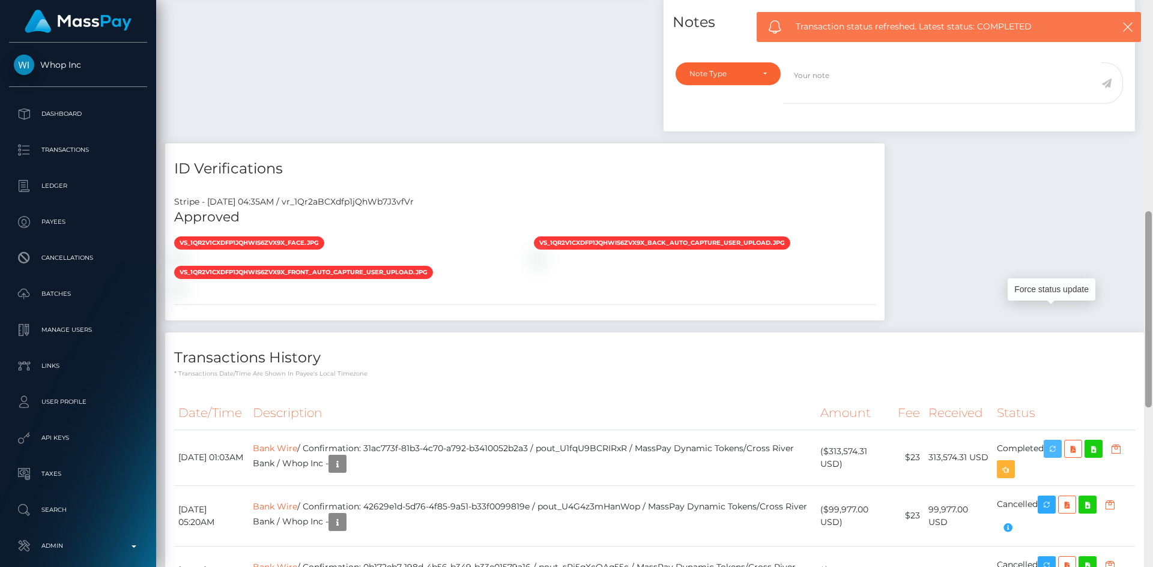
drag, startPoint x: 1148, startPoint y: 423, endPoint x: 1152, endPoint y: 263, distance: 159.7
click at [1152, 263] on div at bounding box center [1148, 283] width 9 height 567
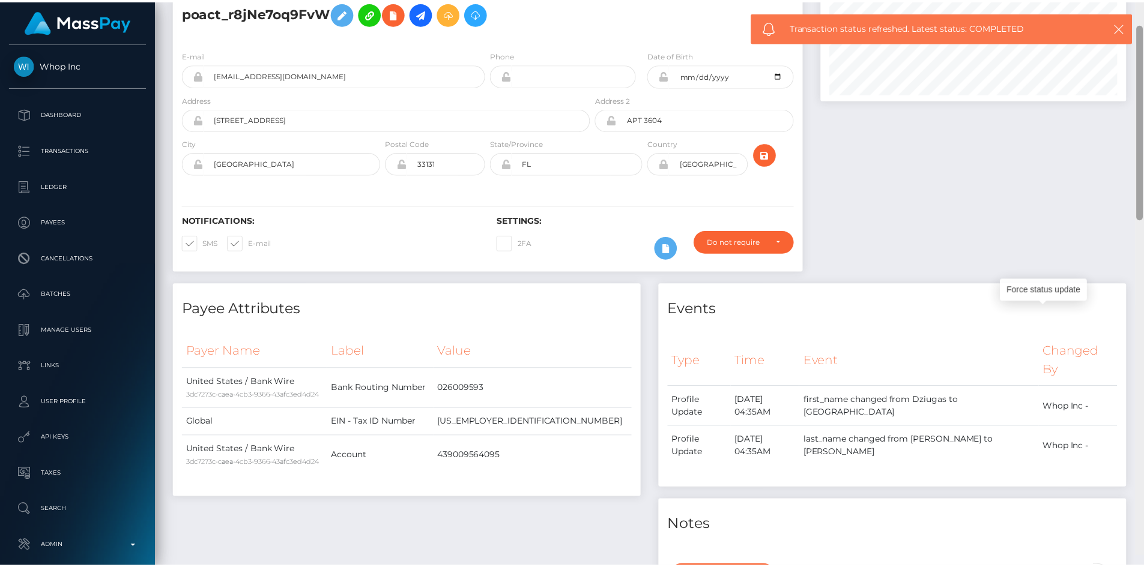
scroll to position [0, 0]
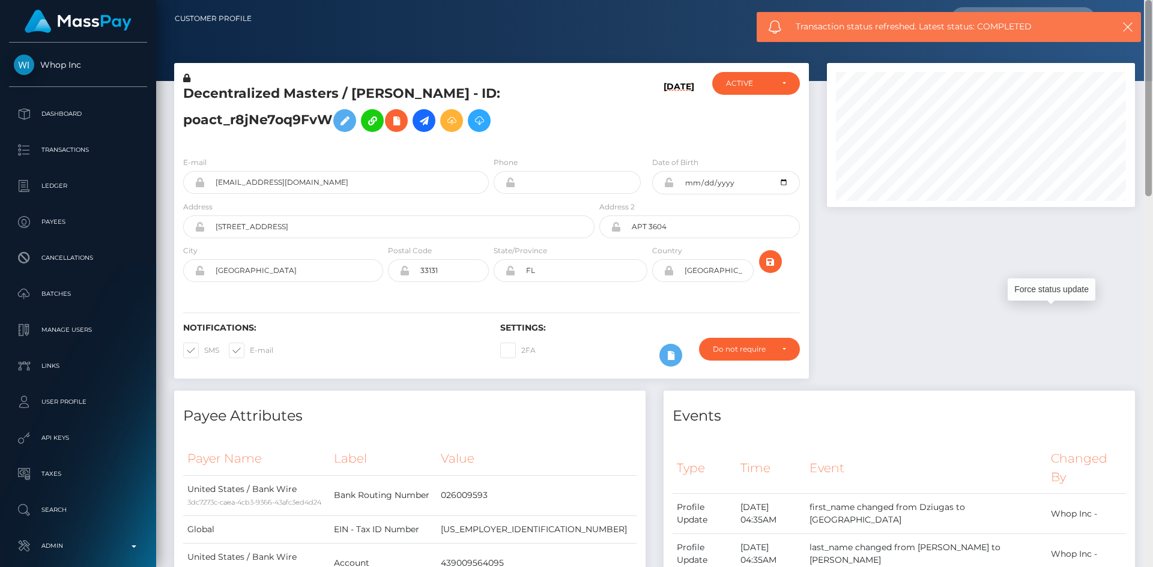
drag, startPoint x: 1148, startPoint y: 371, endPoint x: 1152, endPoint y: 150, distance: 220.9
click at [1152, 150] on div at bounding box center [1148, 283] width 9 height 567
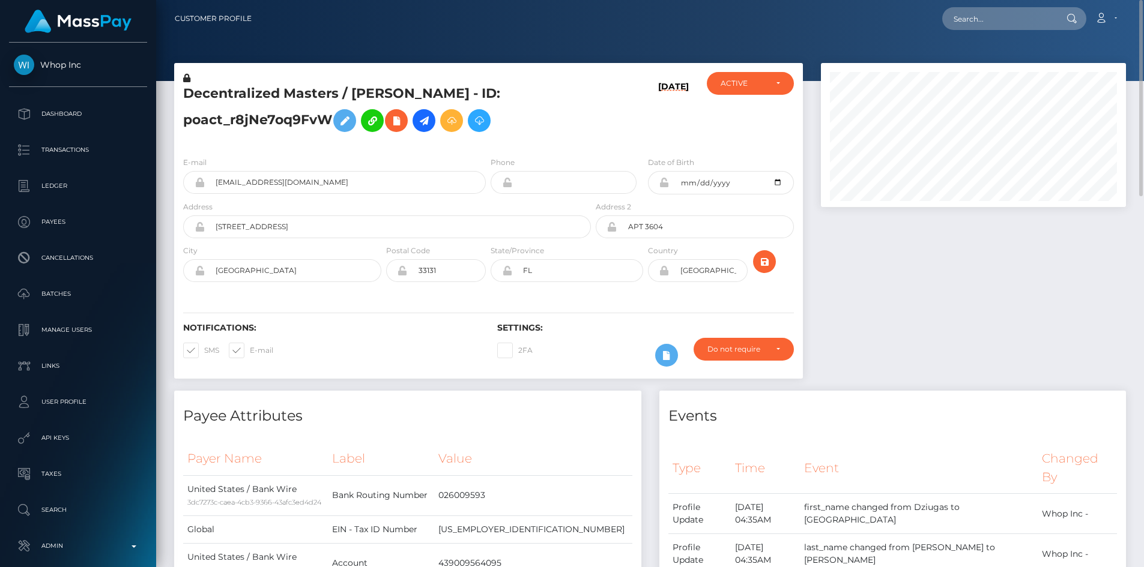
scroll to position [600149, 599988]
